Goal: Task Accomplishment & Management: Use online tool/utility

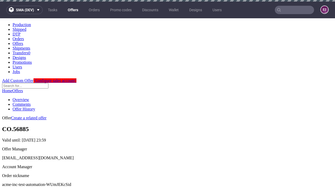
scroll to position [2, 0]
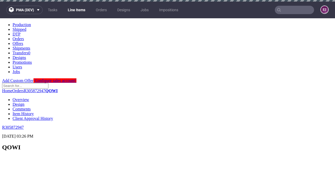
scroll to position [760, 0]
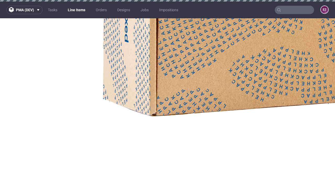
select select "accepted"
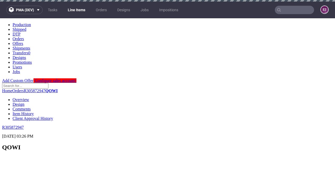
scroll to position [849, 0]
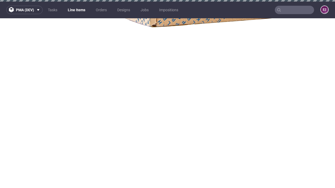
select select "received"
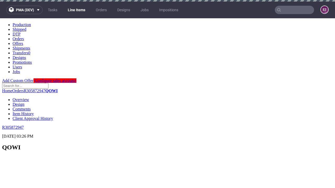
scroll to position [870, 0]
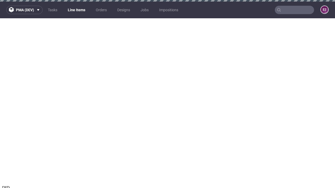
select select "accepted_dtp_issue_reprint"
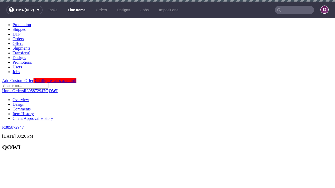
scroll to position [868, 0]
